Goal: Transaction & Acquisition: Purchase product/service

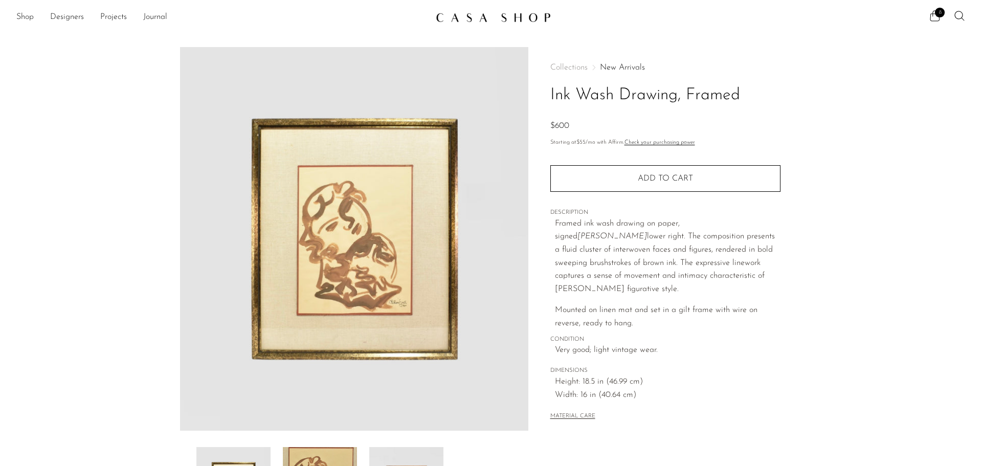
click at [398, 302] on img at bounding box center [354, 239] width 348 height 384
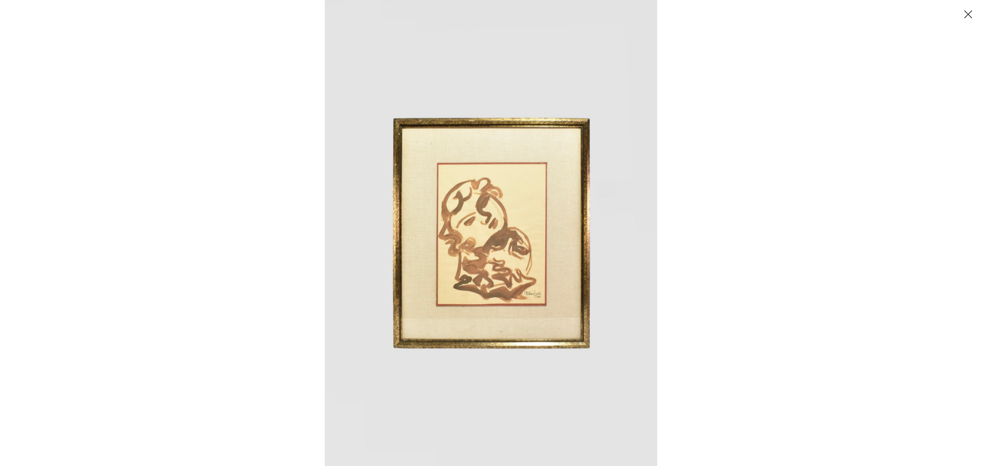
click at [539, 285] on img at bounding box center [491, 233] width 332 height 466
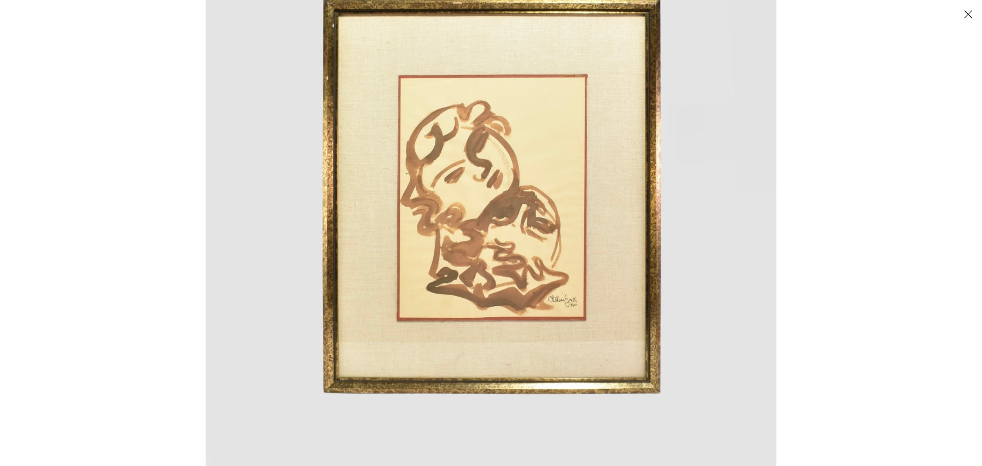
drag, startPoint x: 969, startPoint y: 15, endPoint x: 914, endPoint y: 2, distance: 56.8
click at [951, 13] on div at bounding box center [491, 11] width 982 height 23
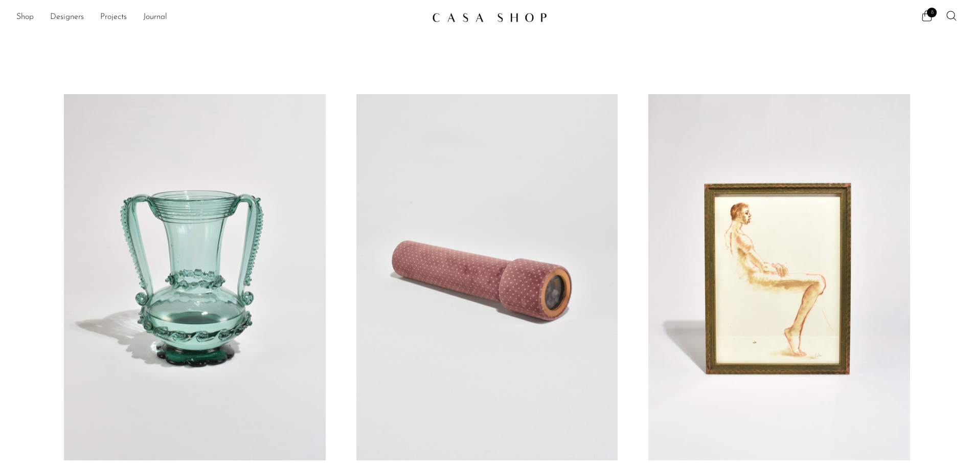
click at [169, 287] on link at bounding box center [194, 277] width 261 height 366
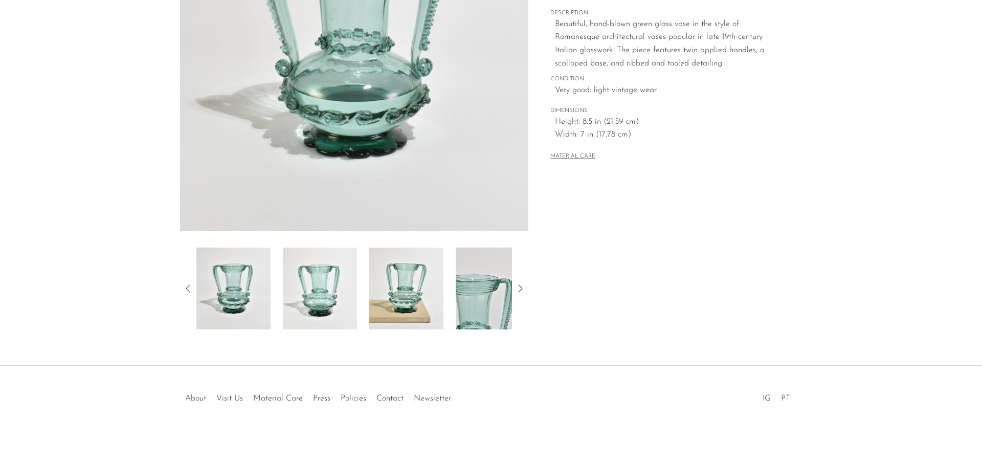
scroll to position [200, 0]
click at [424, 286] on img at bounding box center [406, 288] width 74 height 82
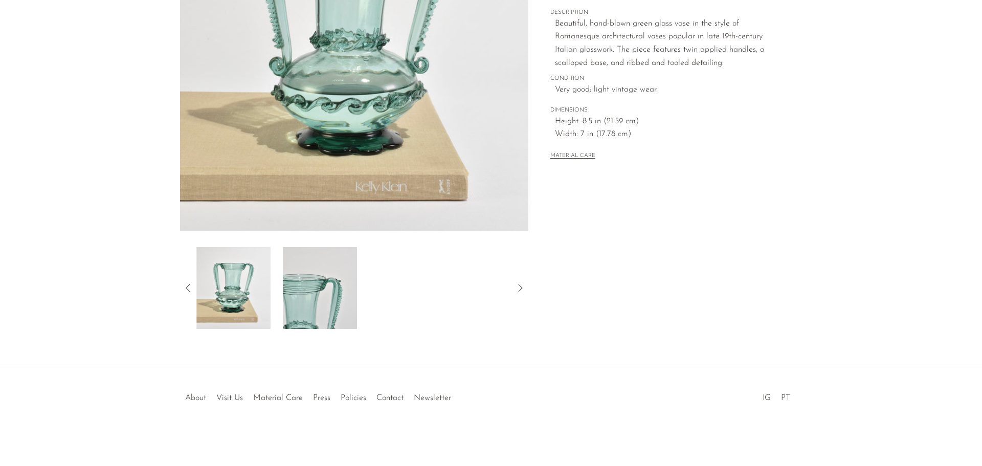
click at [337, 297] on img at bounding box center [320, 288] width 74 height 82
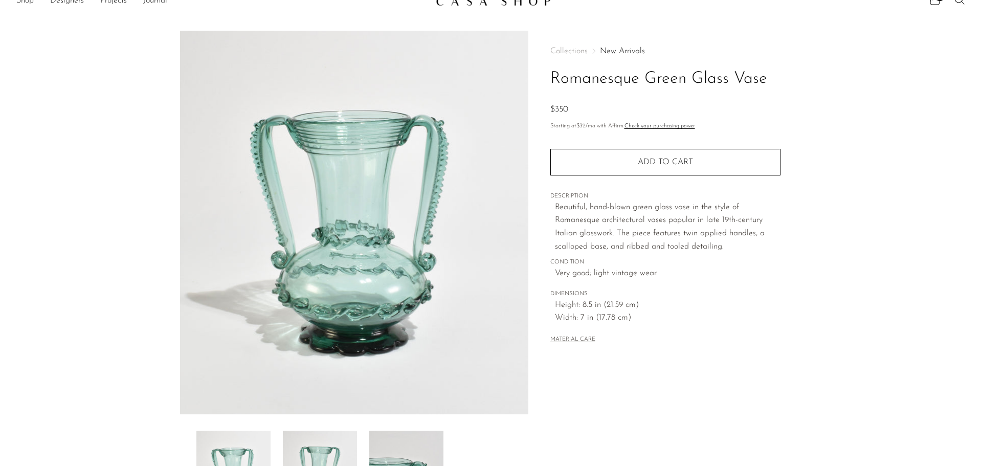
scroll to position [0, 0]
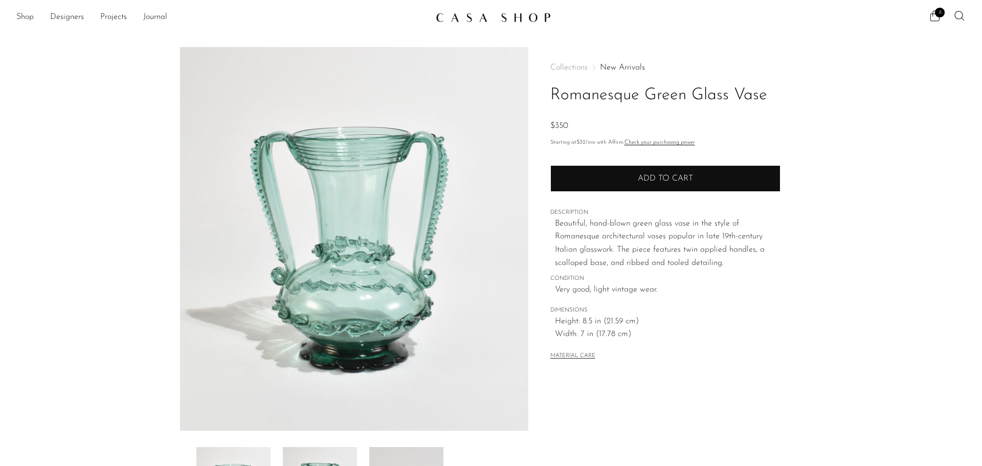
click at [589, 170] on button "Add to cart" at bounding box center [665, 178] width 230 height 27
